Goal: Task Accomplishment & Management: Manage account settings

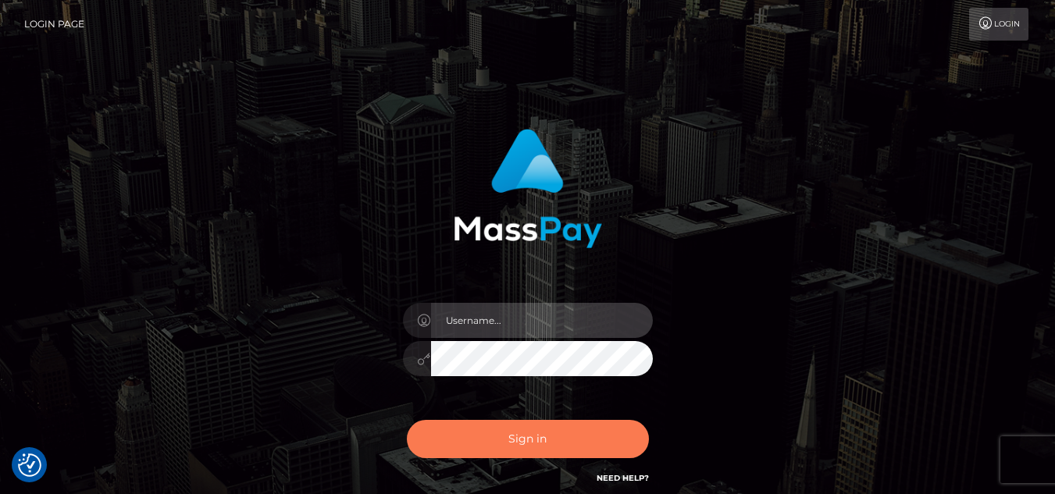
type input "eyosias.es"
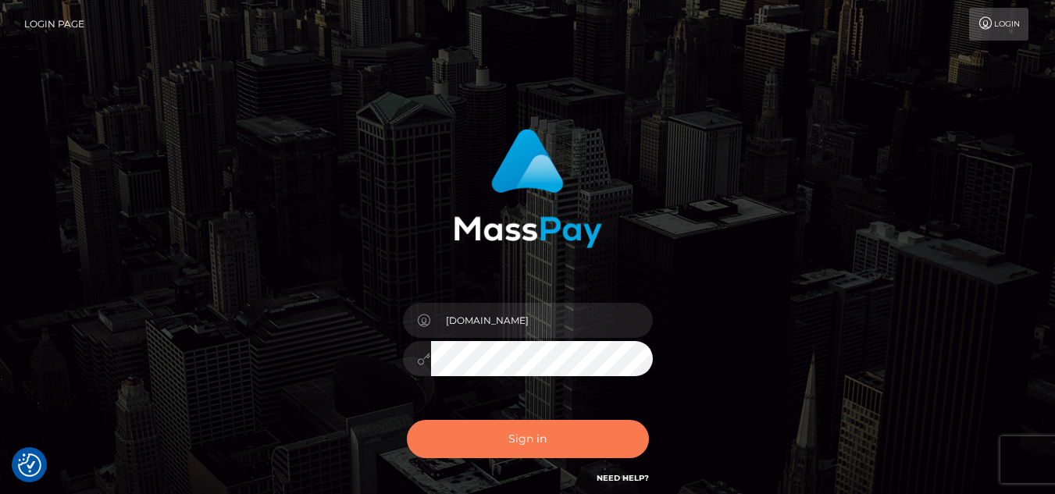
click at [575, 441] on button "Sign in" at bounding box center [528, 439] width 242 height 38
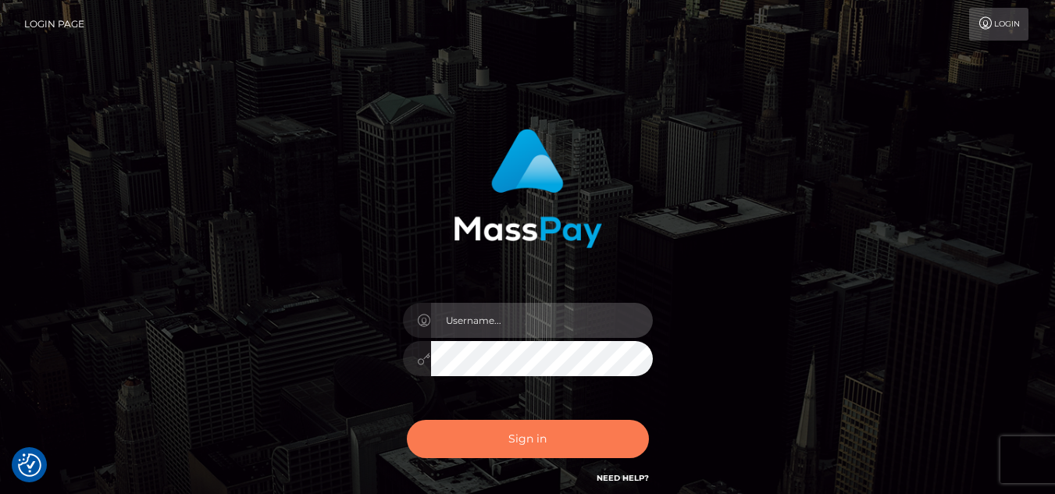
type input "eyosias.es"
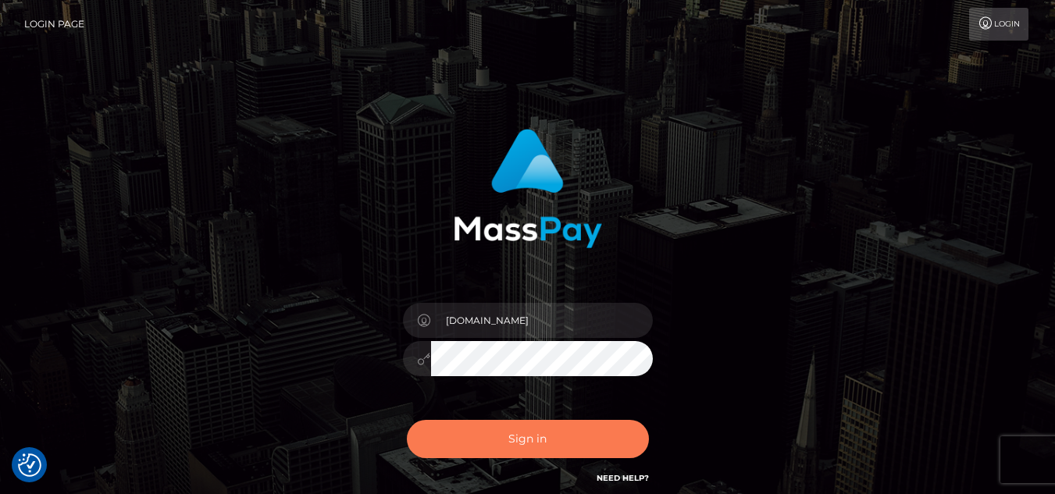
click at [596, 434] on button "Sign in" at bounding box center [528, 439] width 242 height 38
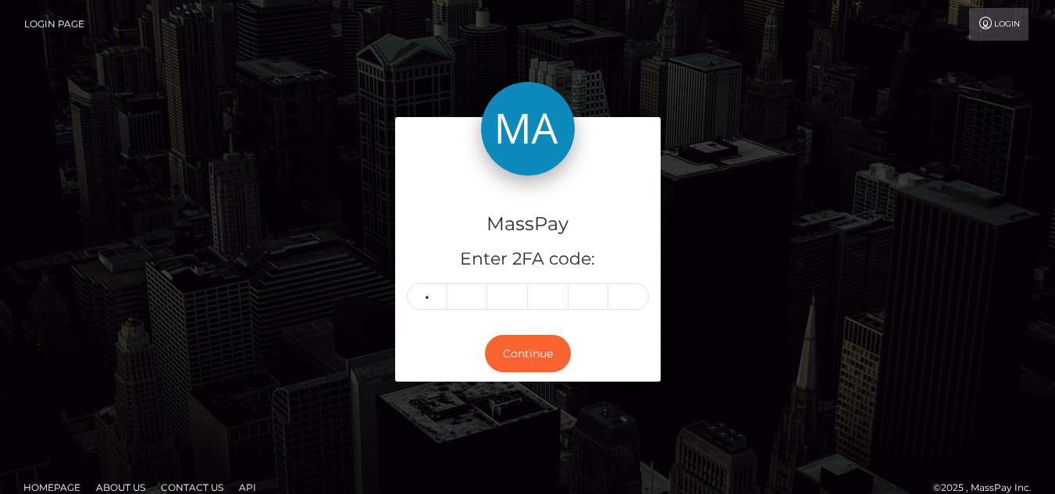
type input "6"
type input "4"
type input "0"
type input "4"
type input "9"
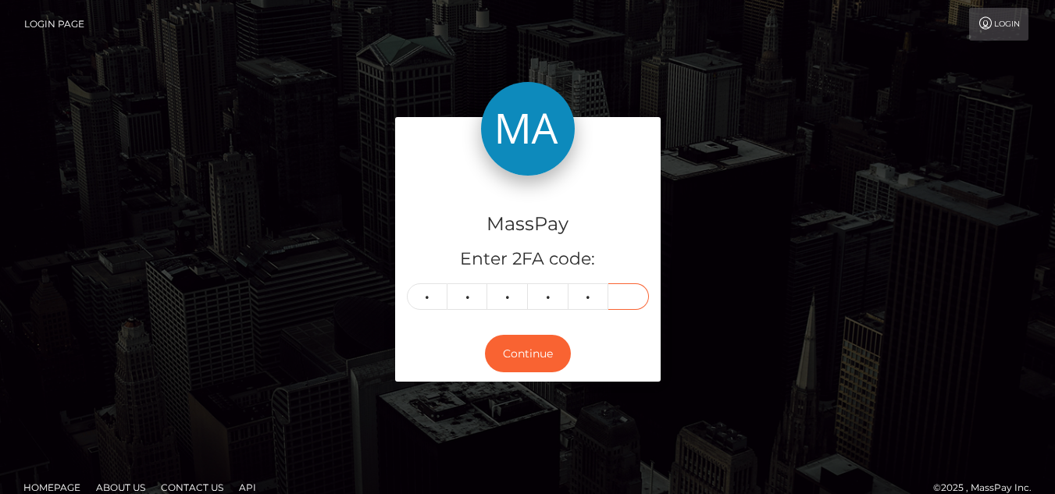
type input "2"
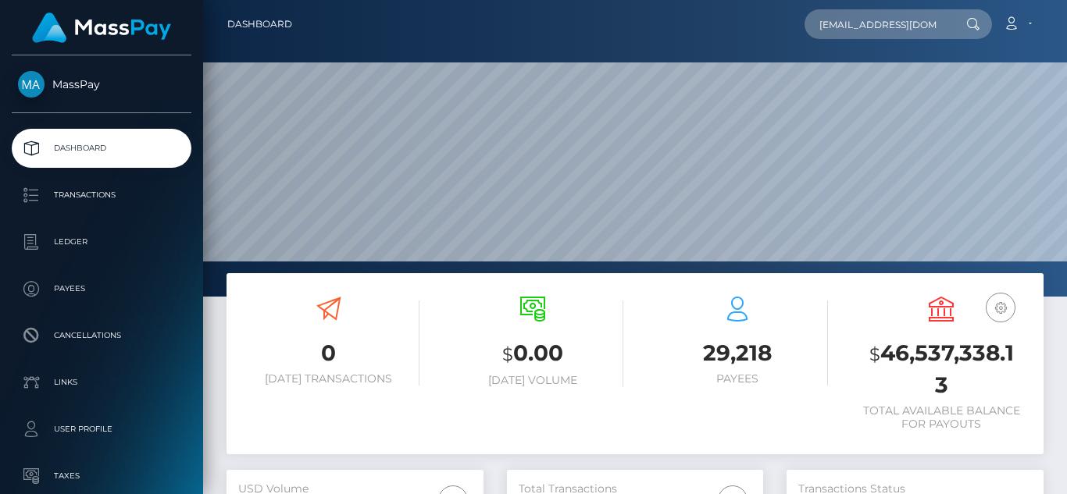
scroll to position [277, 256]
type input "sac9can@comcast.net"
